Goal: Transaction & Acquisition: Purchase product/service

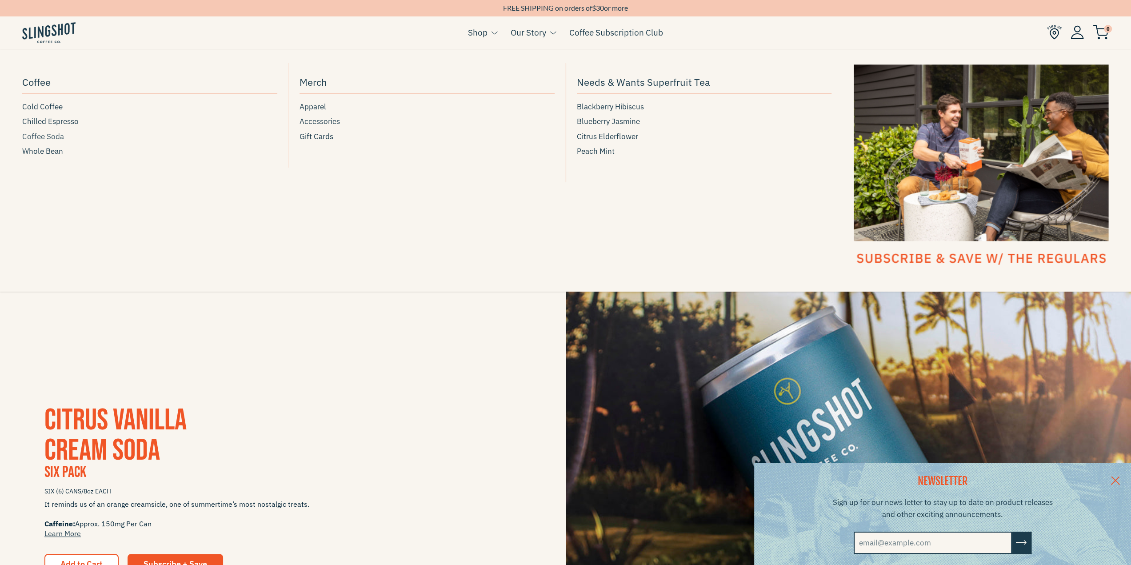
click at [48, 135] on span "Coffee Soda" at bounding box center [43, 137] width 42 height 12
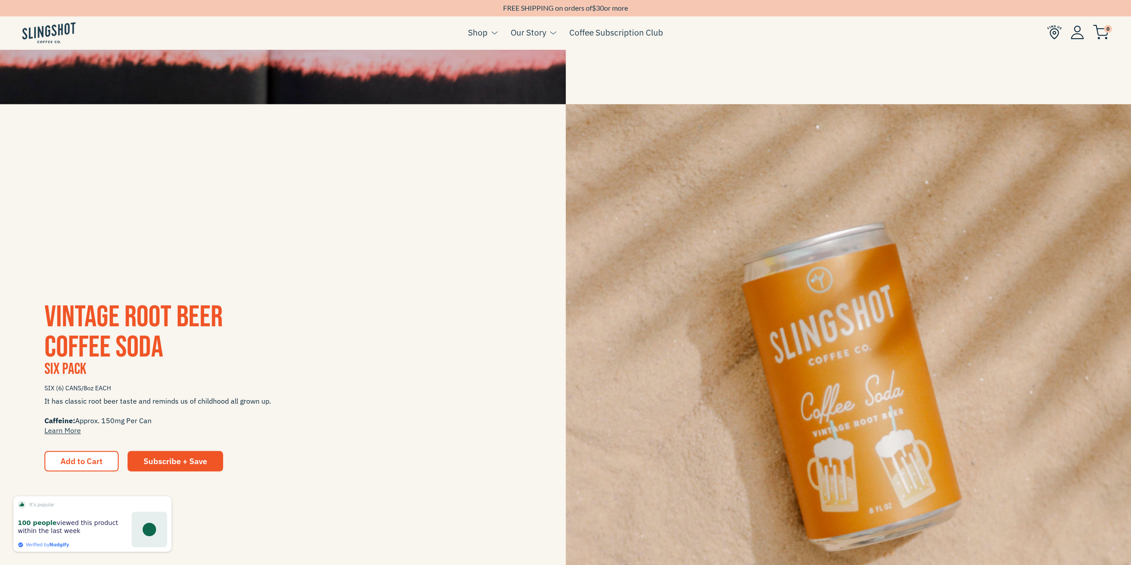
scroll to position [1245, 0]
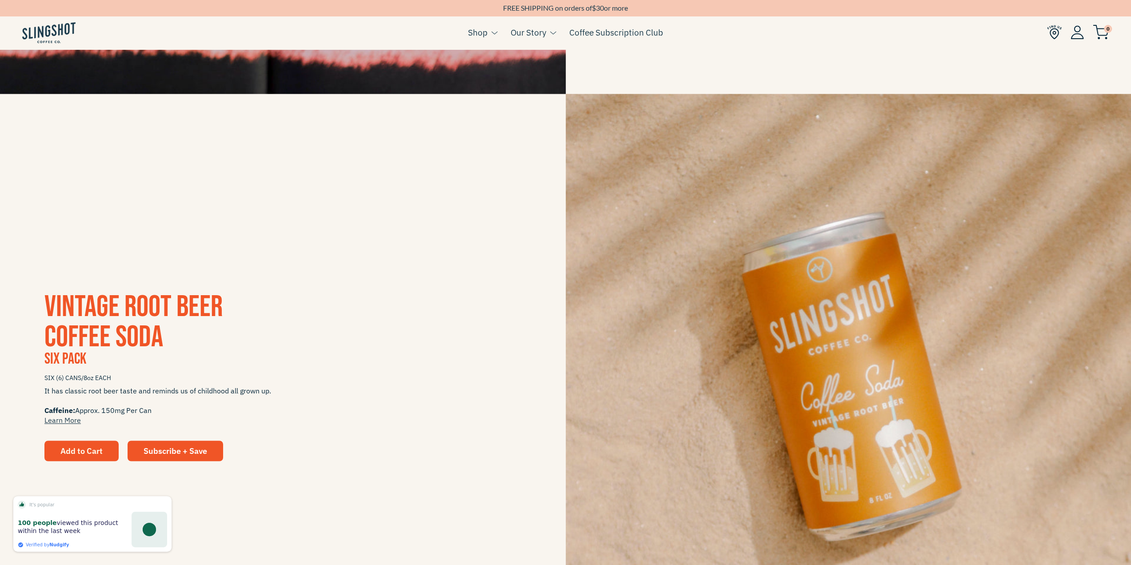
click at [97, 449] on span "Add to Cart" at bounding box center [81, 450] width 42 height 10
click at [94, 449] on span "Add to Cart" at bounding box center [81, 450] width 42 height 10
click at [68, 452] on span "Add to Cart" at bounding box center [81, 450] width 42 height 10
